Goal: Transaction & Acquisition: Book appointment/travel/reservation

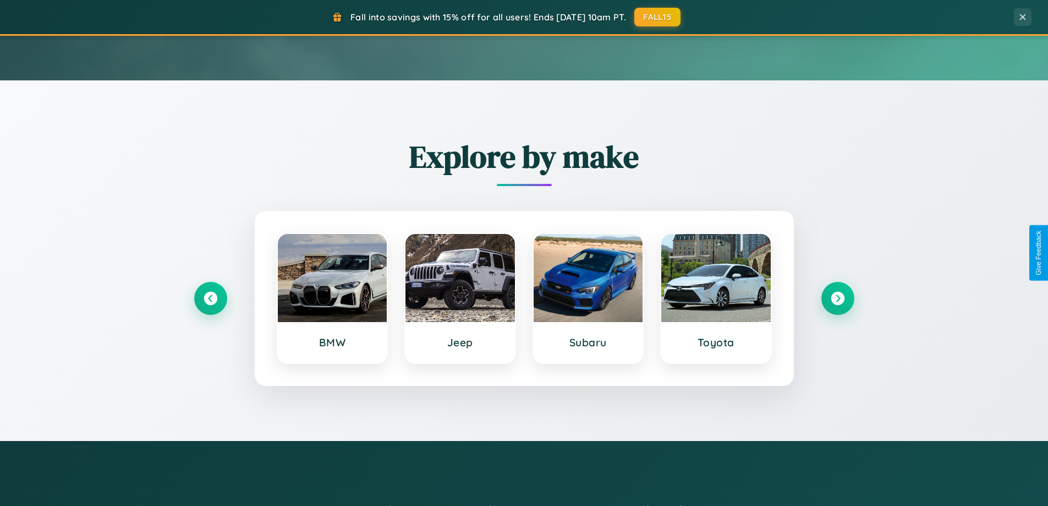
scroll to position [474, 0]
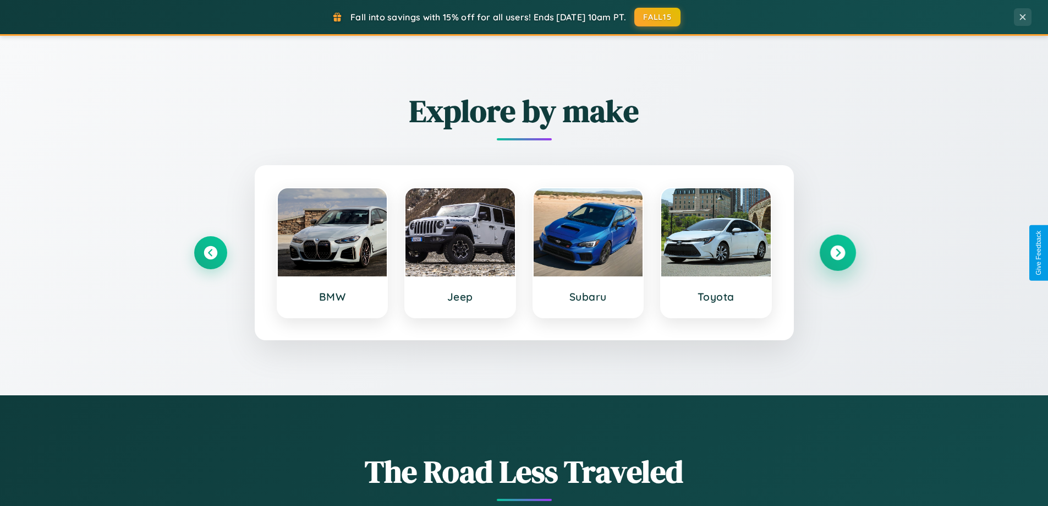
click at [838, 253] on icon at bounding box center [838, 252] width 15 height 15
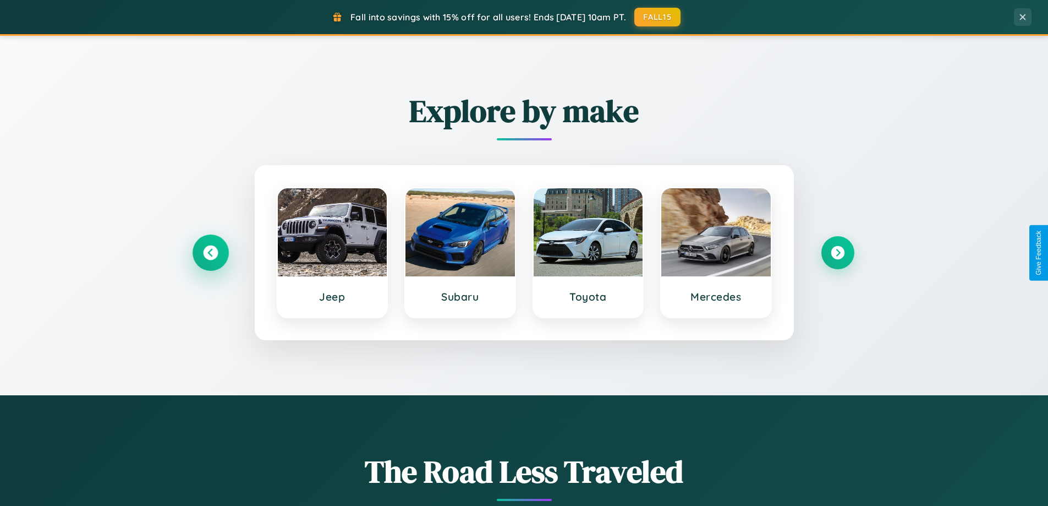
click at [210, 253] on icon at bounding box center [210, 252] width 15 height 15
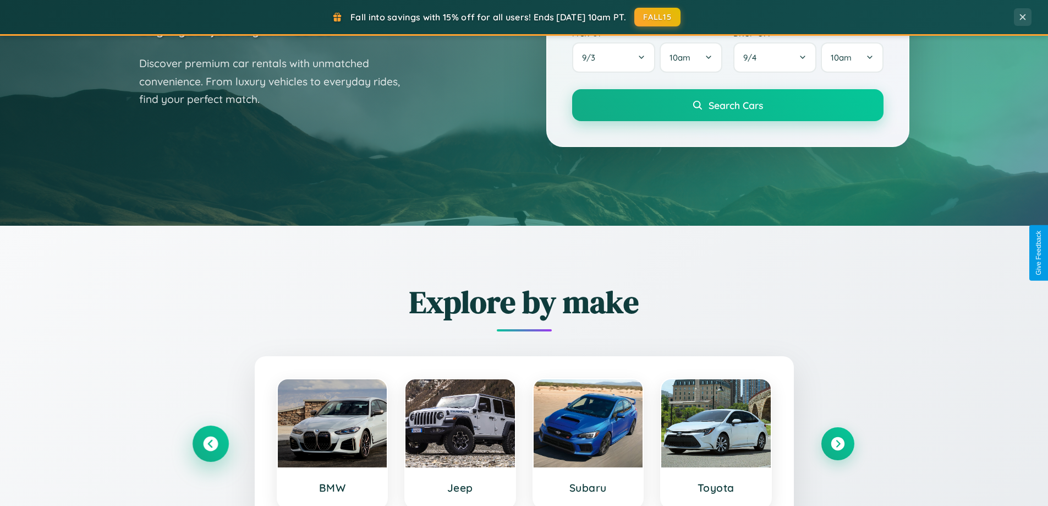
scroll to position [0, 0]
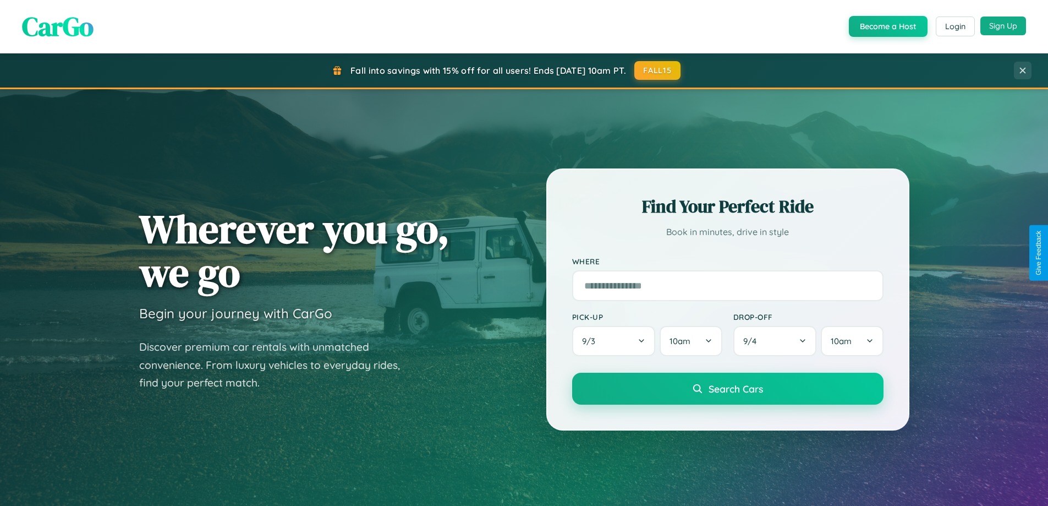
click at [1003, 26] on button "Sign Up" at bounding box center [1004, 26] width 46 height 19
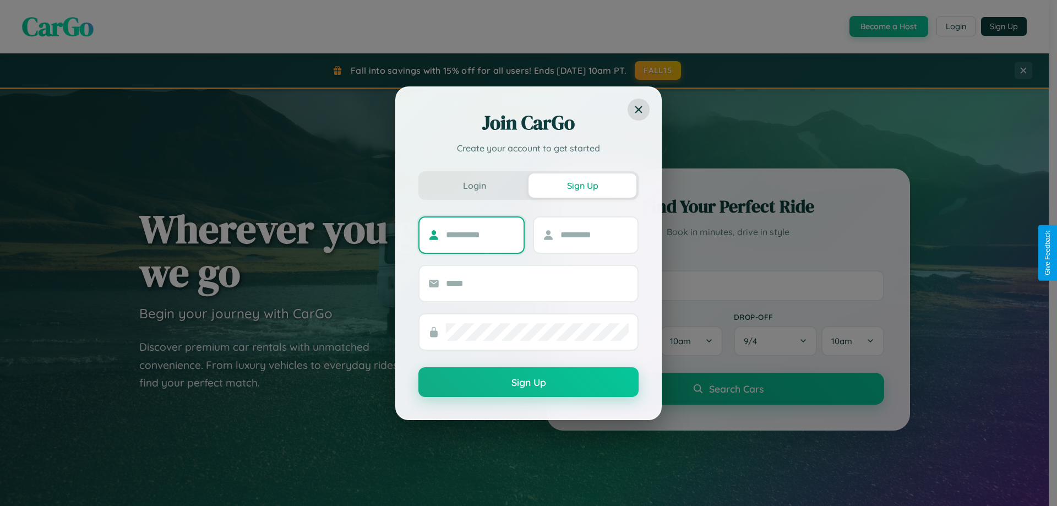
click at [480, 234] on input "text" at bounding box center [480, 235] width 69 height 18
type input "*****"
click at [594, 234] on input "text" at bounding box center [594, 235] width 69 height 18
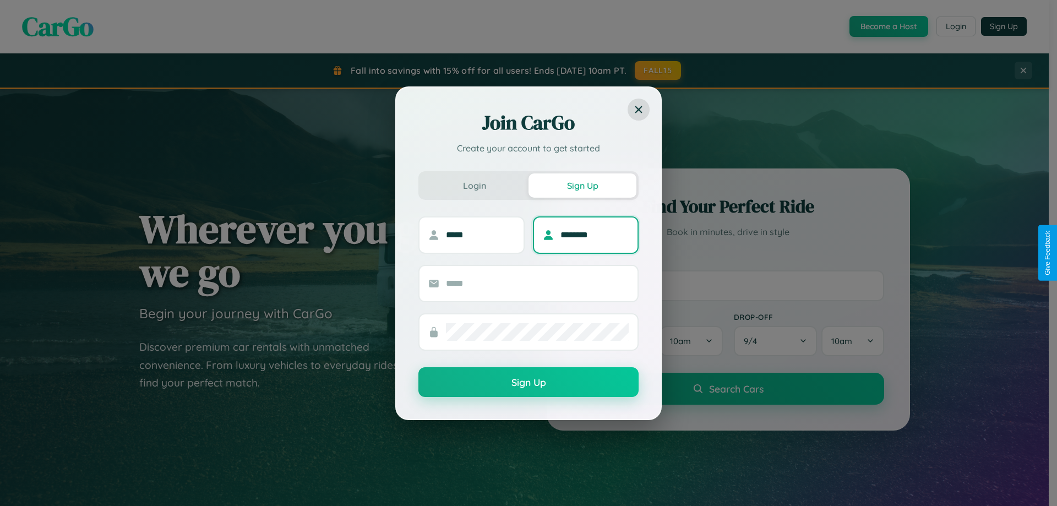
type input "********"
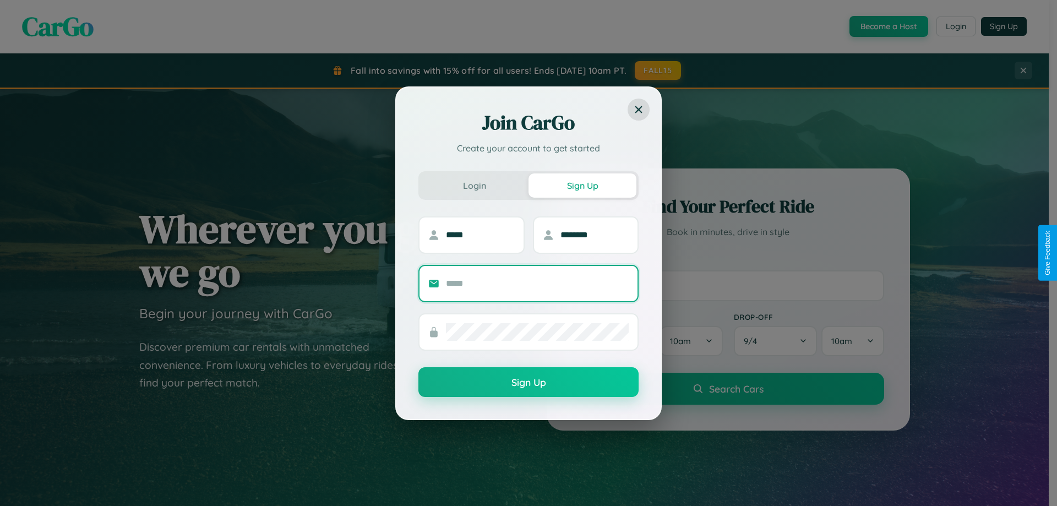
click at [537, 283] on input "text" at bounding box center [537, 284] width 183 height 18
type input "**********"
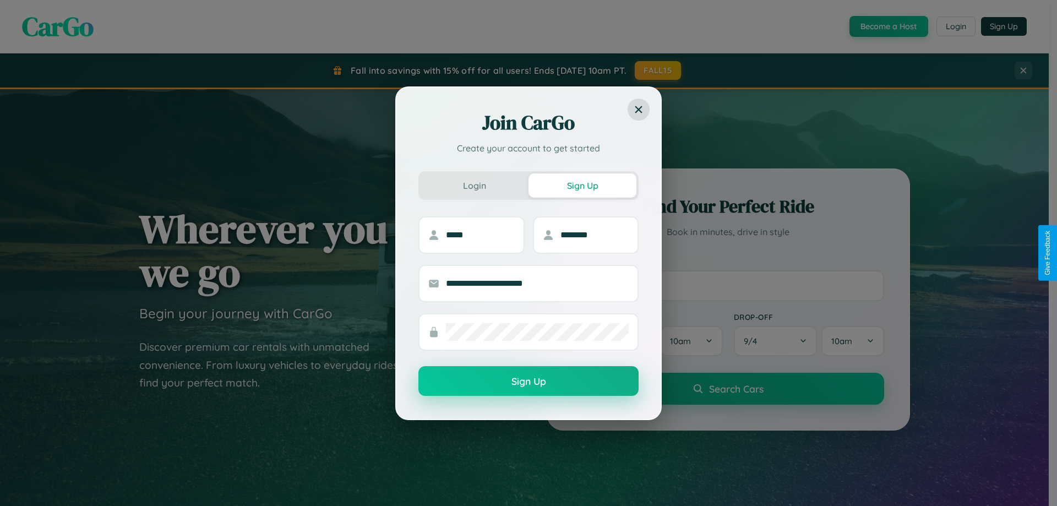
click at [528, 380] on button "Sign Up" at bounding box center [528, 381] width 220 height 30
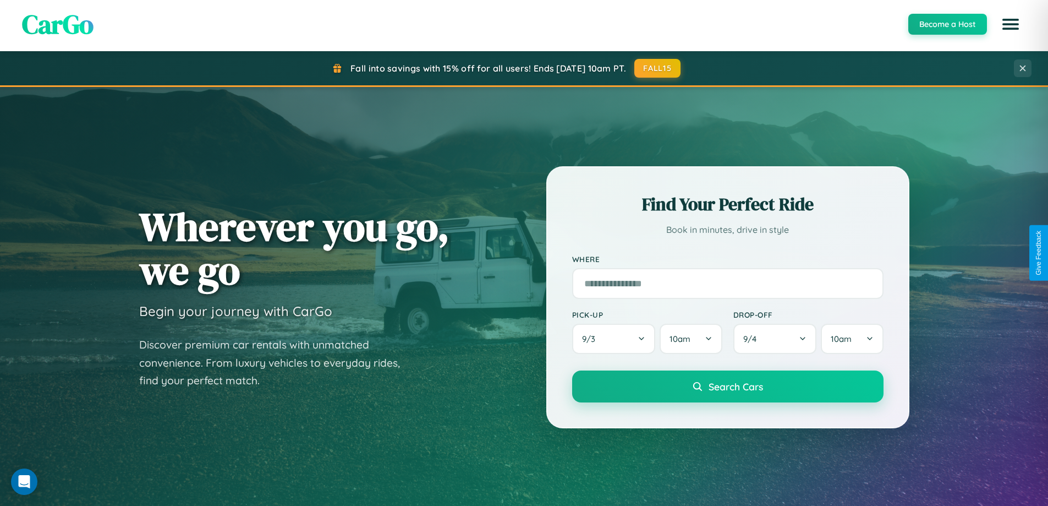
scroll to position [2118, 0]
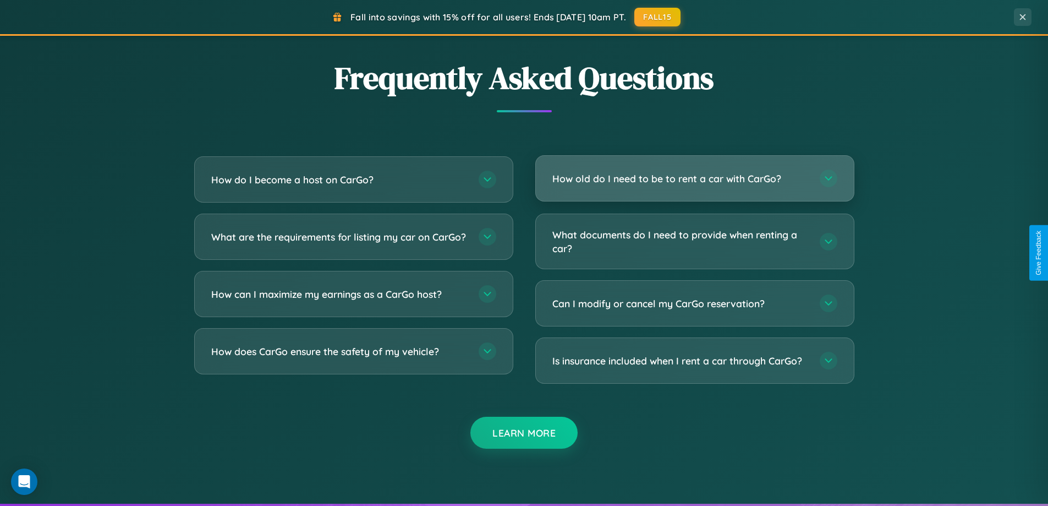
click at [695, 178] on h3 "How old do I need to be to rent a car with CarGo?" at bounding box center [681, 179] width 256 height 14
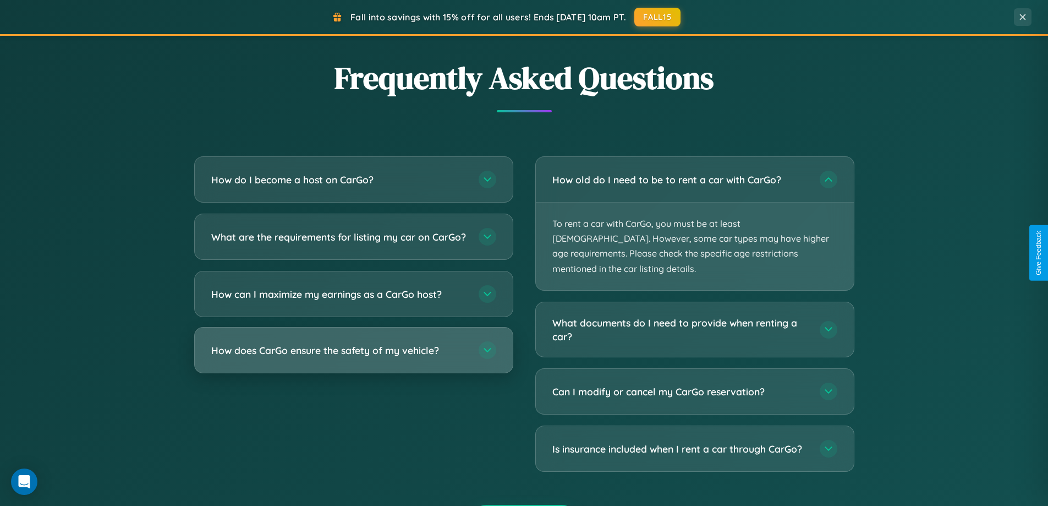
click at [353, 357] on h3 "How does CarGo ensure the safety of my vehicle?" at bounding box center [339, 350] width 256 height 14
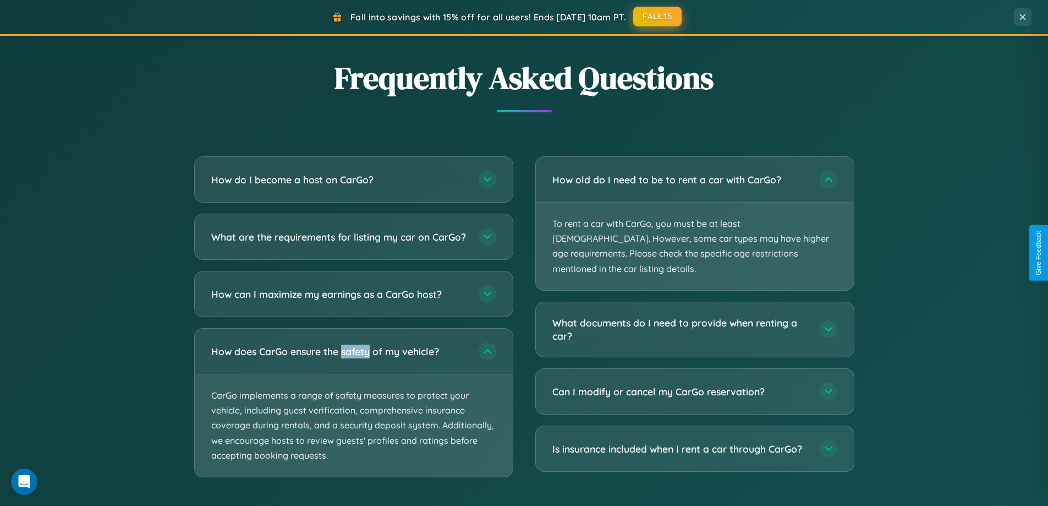
click at [658, 17] on button "FALL15" at bounding box center [657, 17] width 48 height 20
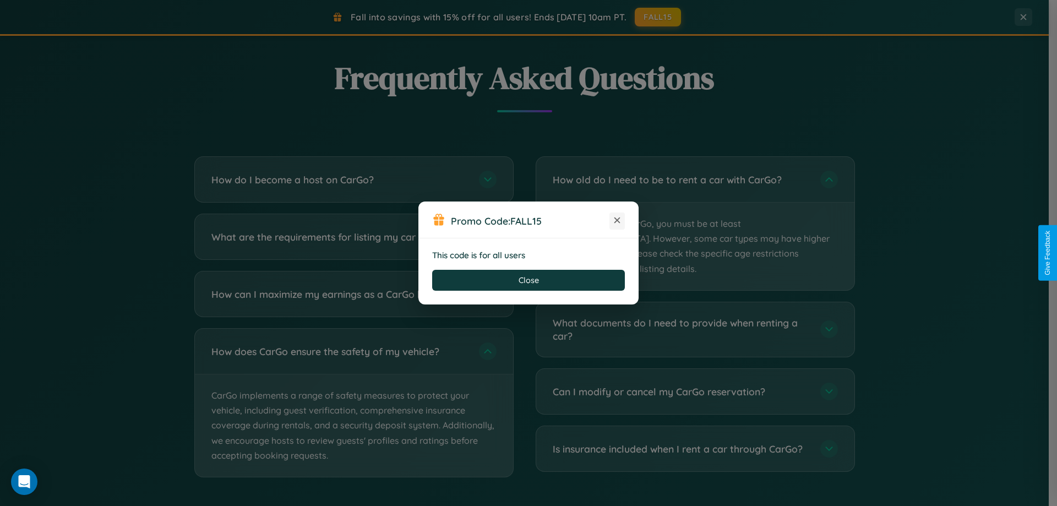
click at [617, 221] on icon at bounding box center [616, 220] width 11 height 11
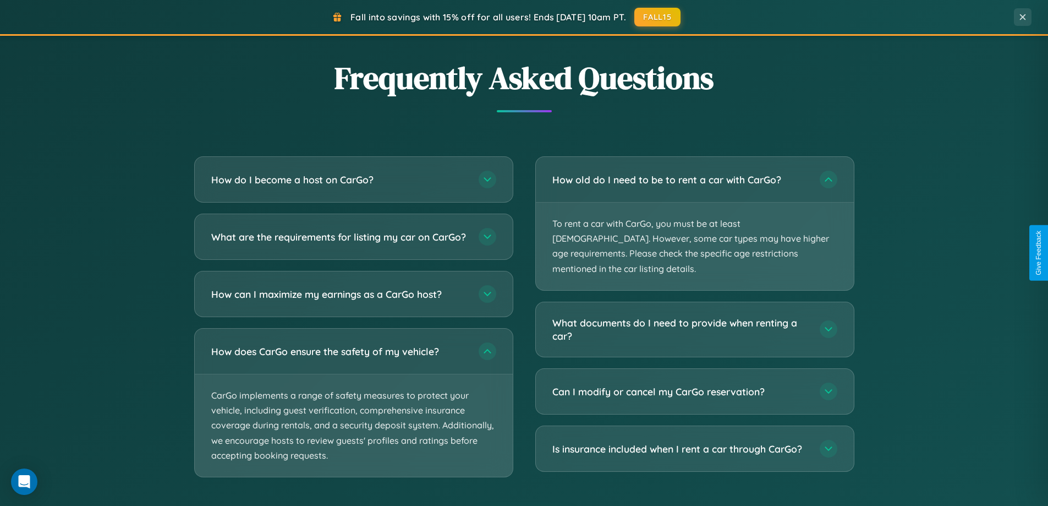
scroll to position [1768, 0]
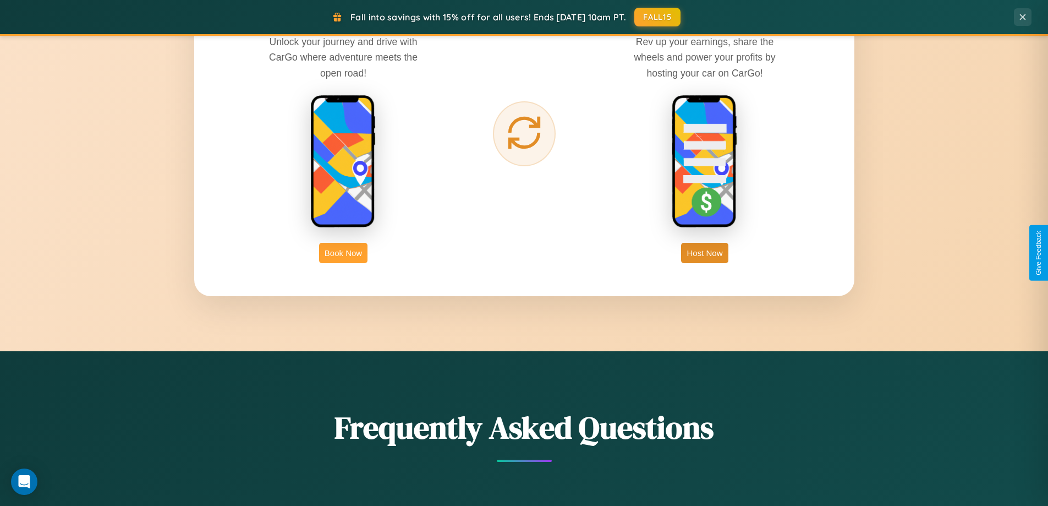
click at [343, 253] on button "Book Now" at bounding box center [343, 253] width 48 height 20
